Goal: Information Seeking & Learning: Check status

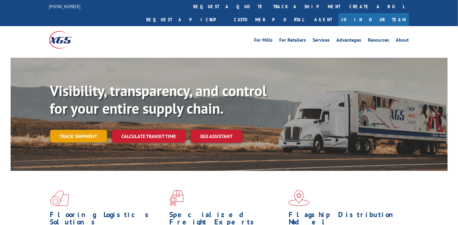
click at [91, 130] on link "Track shipment" at bounding box center [78, 136] width 57 height 13
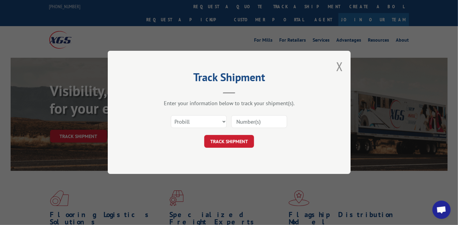
drag, startPoint x: 239, startPoint y: 124, endPoint x: 242, endPoint y: 108, distance: 16.1
click at [242, 124] on input at bounding box center [259, 121] width 56 height 13
type input "17588855"
click button "TRACK SHIPMENT" at bounding box center [229, 141] width 50 height 13
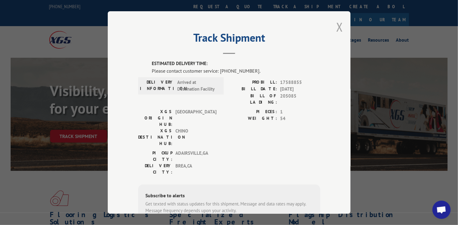
click at [339, 26] on button "Close modal" at bounding box center [339, 27] width 7 height 16
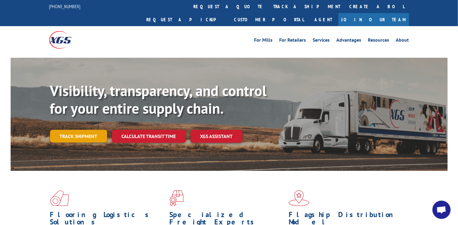
drag, startPoint x: 95, startPoint y: 118, endPoint x: 111, endPoint y: 122, distance: 16.3
click at [95, 130] on link "Track shipment" at bounding box center [78, 136] width 57 height 13
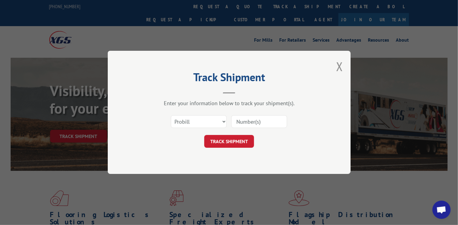
drag, startPoint x: 249, startPoint y: 121, endPoint x: 251, endPoint y: 117, distance: 4.0
click at [250, 119] on input at bounding box center [259, 121] width 56 height 13
type input "17545639"
click button "TRACK SHIPMENT" at bounding box center [229, 141] width 50 height 13
